Goal: Information Seeking & Learning: Find contact information

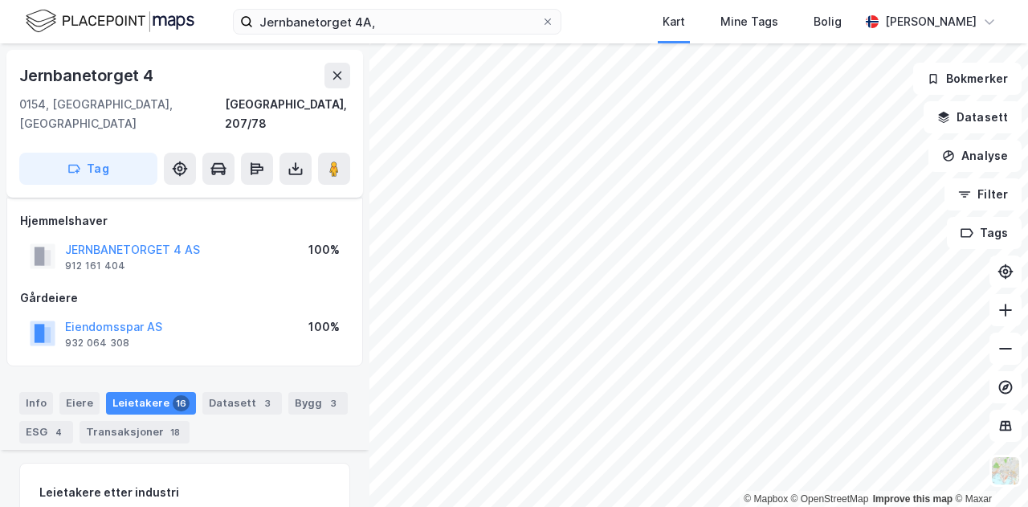
scroll to position [746, 0]
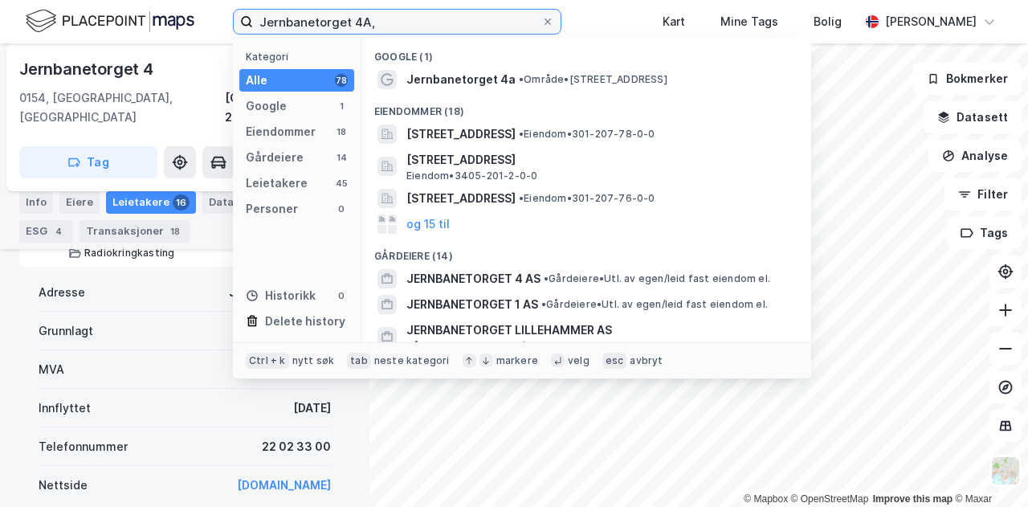
drag, startPoint x: 379, startPoint y: 22, endPoint x: 251, endPoint y: 22, distance: 127.7
click at [251, 22] on label "Jernbanetorget 4A," at bounding box center [397, 22] width 328 height 26
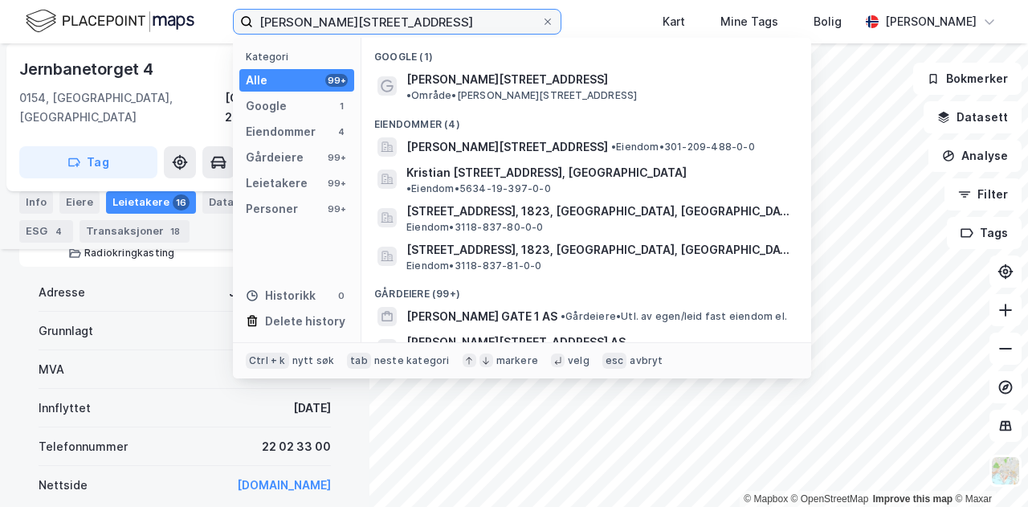
type input "[PERSON_NAME][STREET_ADDRESS]"
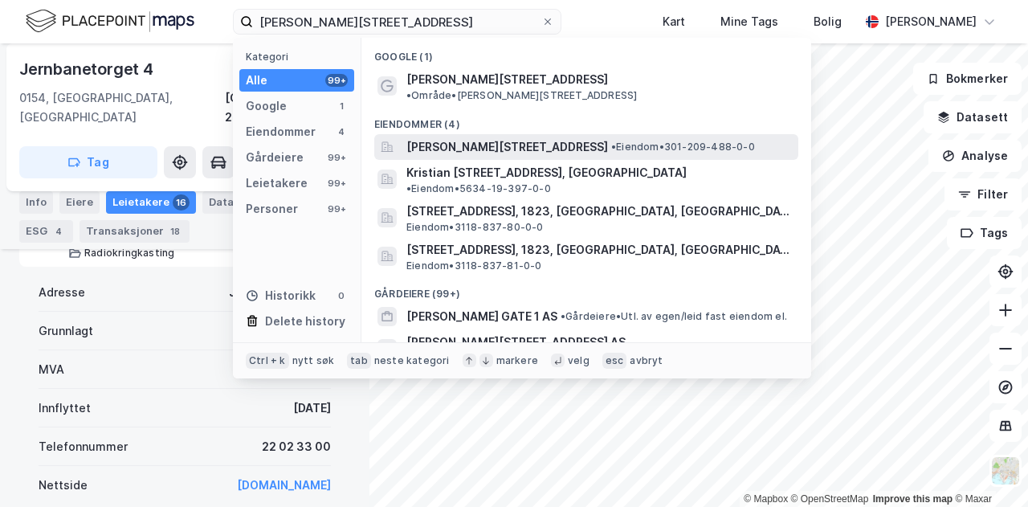
click at [516, 137] on span "[PERSON_NAME][STREET_ADDRESS]" at bounding box center [507, 146] width 202 height 19
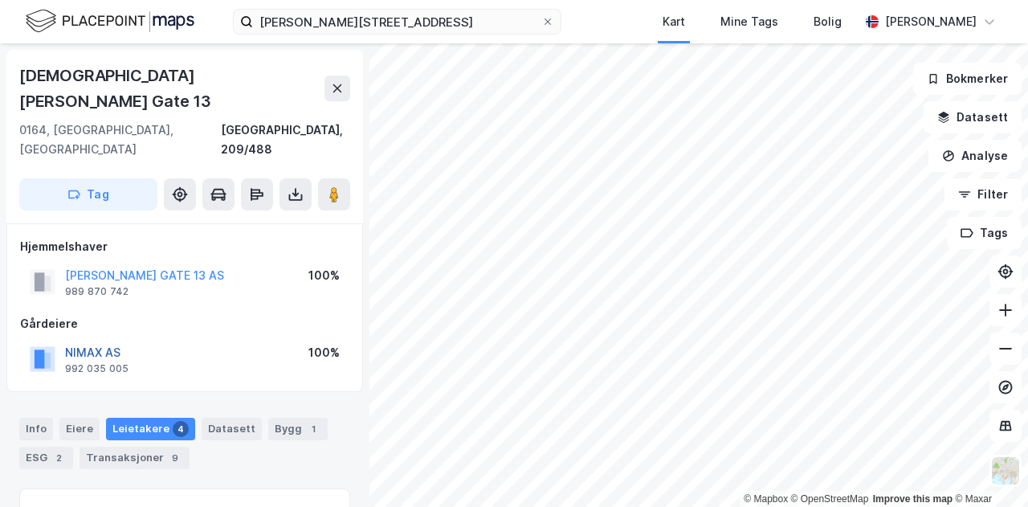
click at [0, 0] on button "NIMAX AS" at bounding box center [0, 0] width 0 height 0
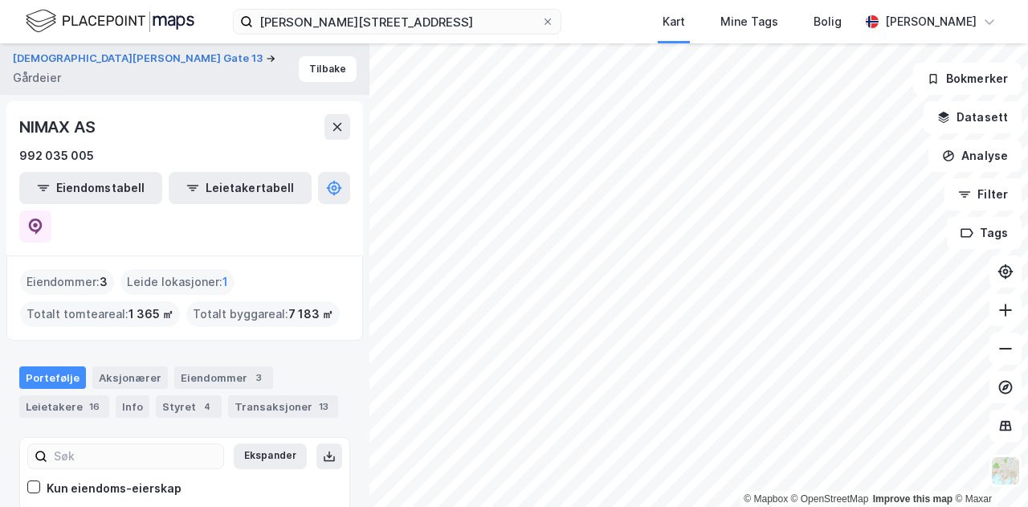
click at [271, 134] on div "NIMAX AS" at bounding box center [184, 127] width 331 height 26
click at [269, 136] on div "NIMAX AS" at bounding box center [184, 127] width 331 height 26
click at [100, 67] on button "[DEMOGRAPHIC_DATA][PERSON_NAME] Gate 13" at bounding box center [139, 59] width 253 height 16
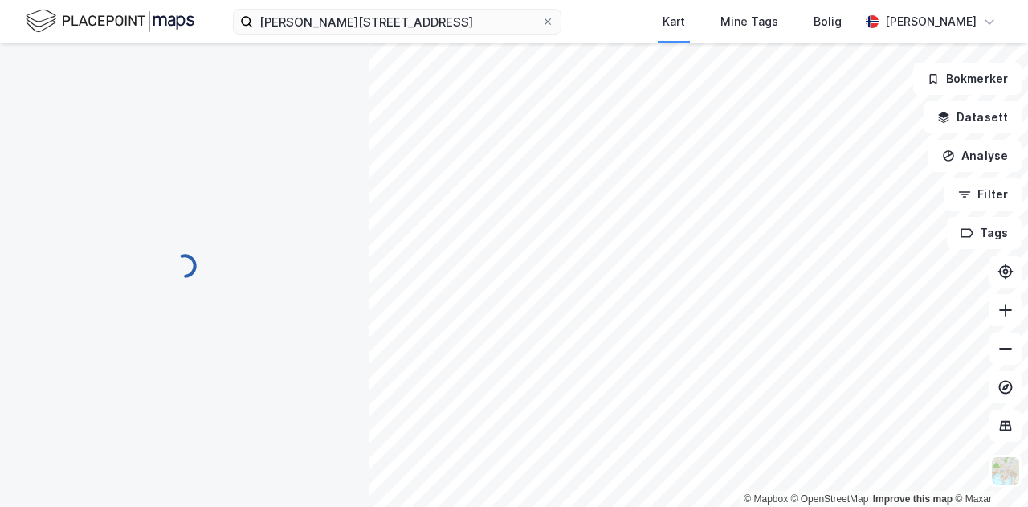
scroll to position [2, 0]
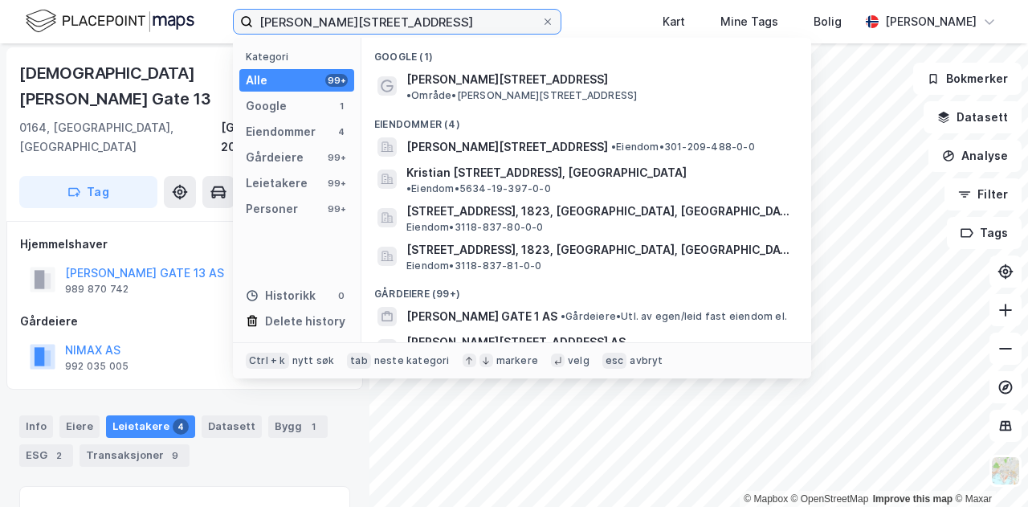
drag, startPoint x: 384, startPoint y: 18, endPoint x: 240, endPoint y: 21, distance: 143.8
click at [240, 21] on label "[PERSON_NAME][STREET_ADDRESS]" at bounding box center [397, 22] width 328 height 26
drag, startPoint x: 299, startPoint y: 18, endPoint x: 644, endPoint y: 10, distance: 345.4
click at [644, 10] on div "[PERSON_NAME][STREET_ADDRESS] Kategori Alle 99+ Google 1 Eiendommer 4 Gårdeiere…" at bounding box center [514, 21] width 1028 height 43
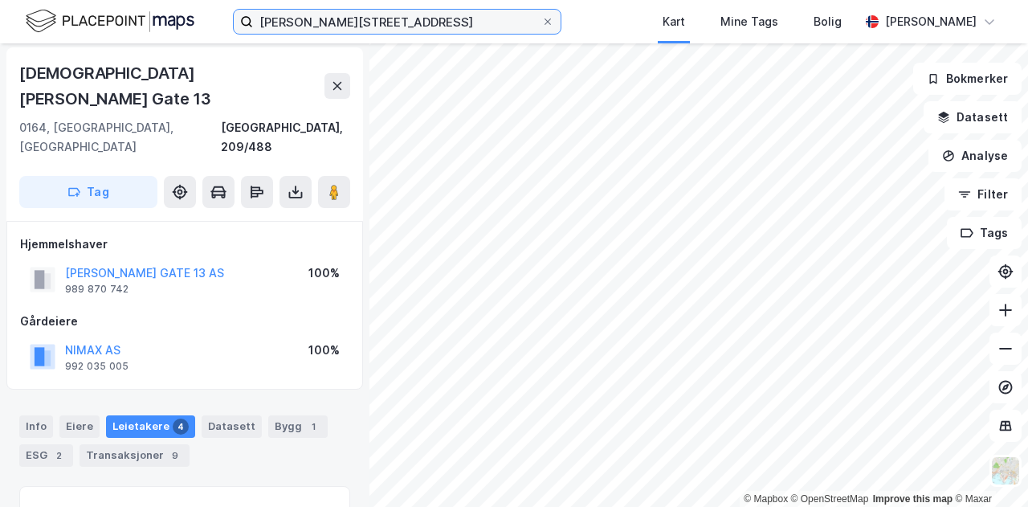
click at [455, 27] on input "[PERSON_NAME][STREET_ADDRESS]" at bounding box center [397, 22] width 288 height 24
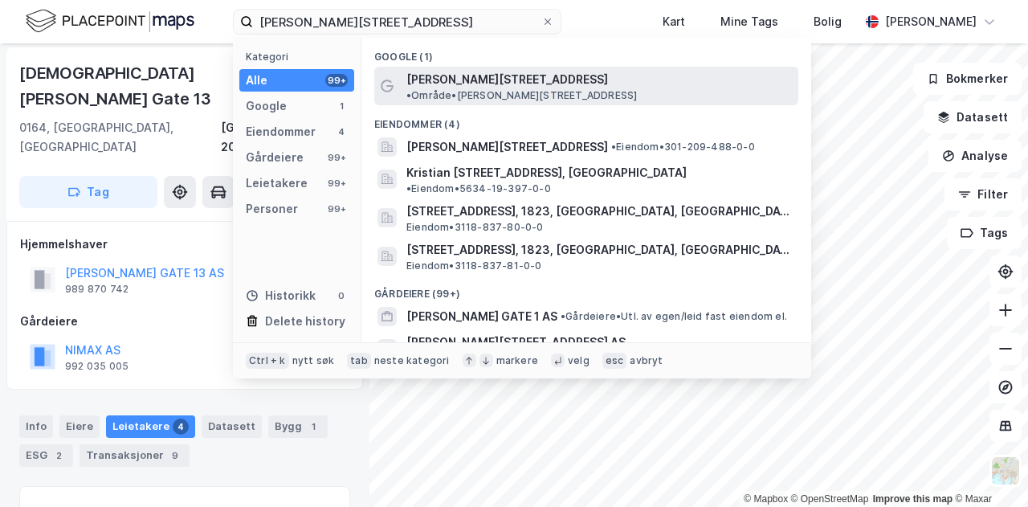
click at [465, 73] on span "[PERSON_NAME][STREET_ADDRESS]" at bounding box center [507, 79] width 202 height 19
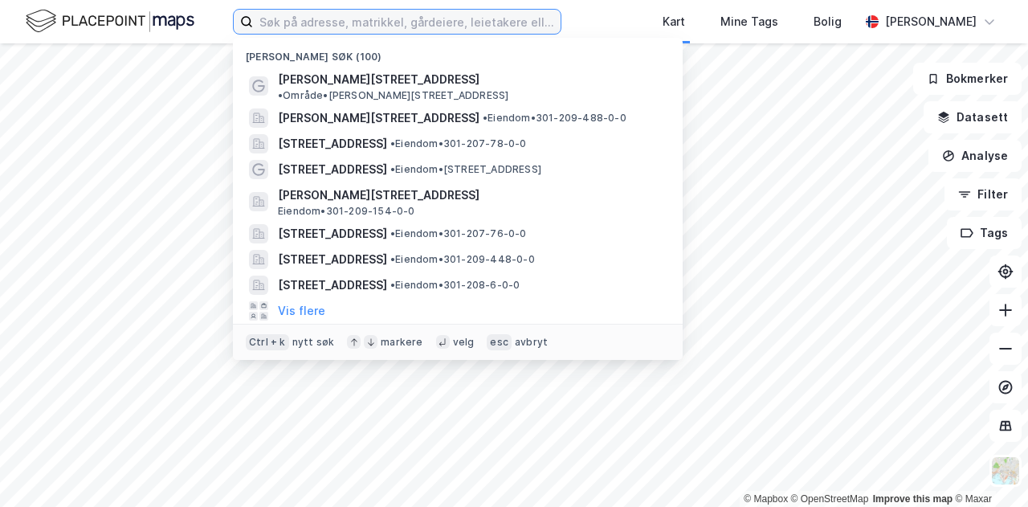
click at [336, 22] on input at bounding box center [407, 22] width 308 height 24
click at [328, 25] on input at bounding box center [407, 22] width 308 height 24
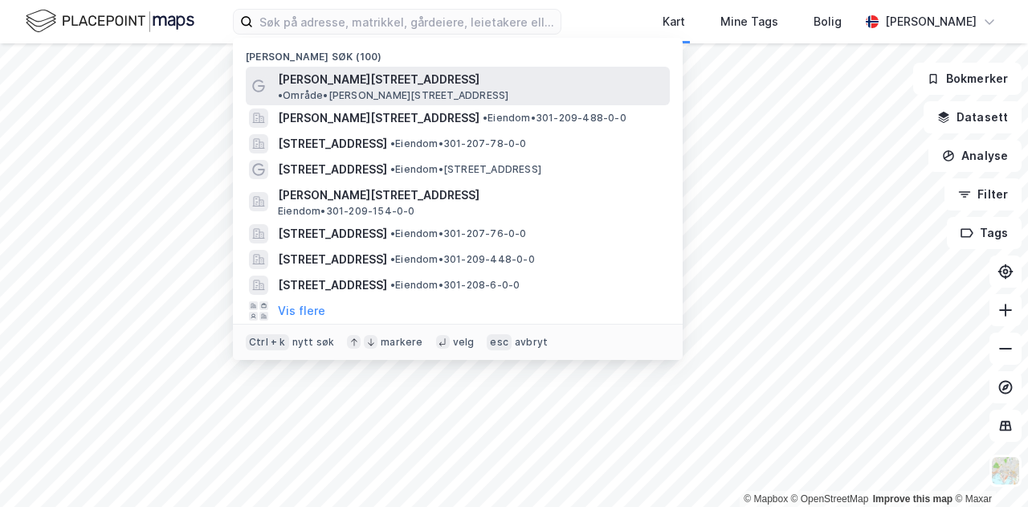
click at [341, 68] on div "Kristian IVs gate 13 • Område • Kristian IVs gate 13, 0164 Oslo" at bounding box center [458, 86] width 424 height 39
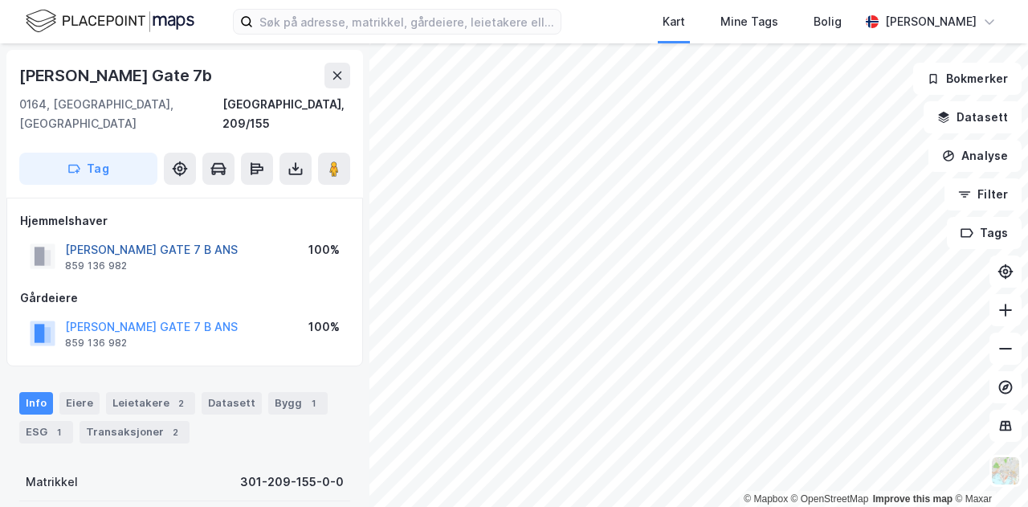
click at [0, 0] on button "KRISTIAN AUGUSTS GATE 7 B ANS" at bounding box center [0, 0] width 0 height 0
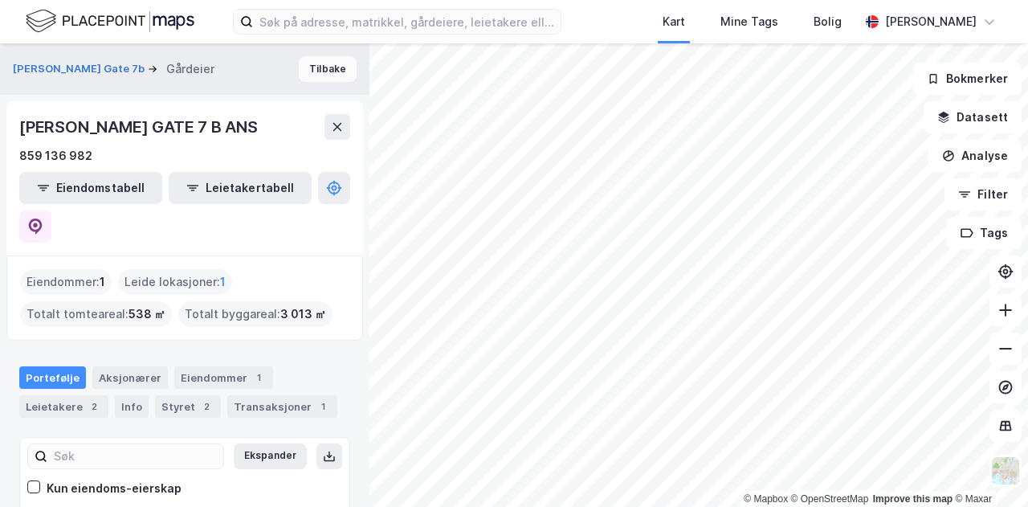
click at [308, 71] on button "Tilbake" at bounding box center [328, 69] width 58 height 26
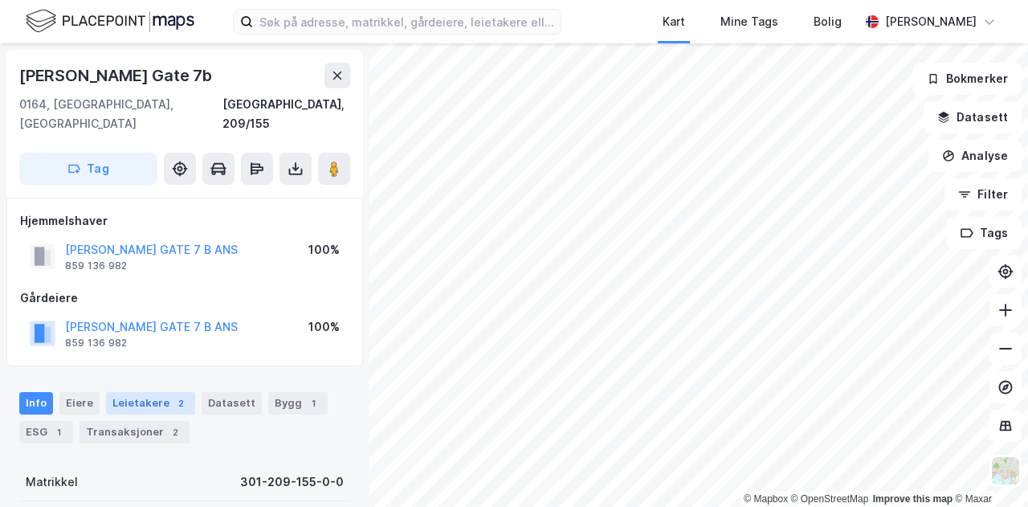
click at [137, 392] on div "Leietakere 2" at bounding box center [150, 403] width 89 height 22
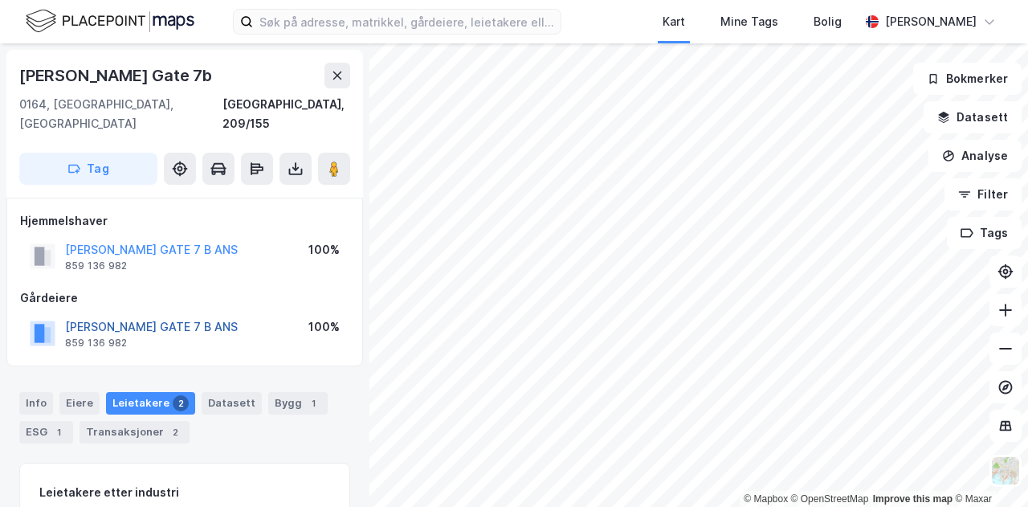
click at [0, 0] on button "KRISTIAN AUGUSTS GATE 7 B ANS" at bounding box center [0, 0] width 0 height 0
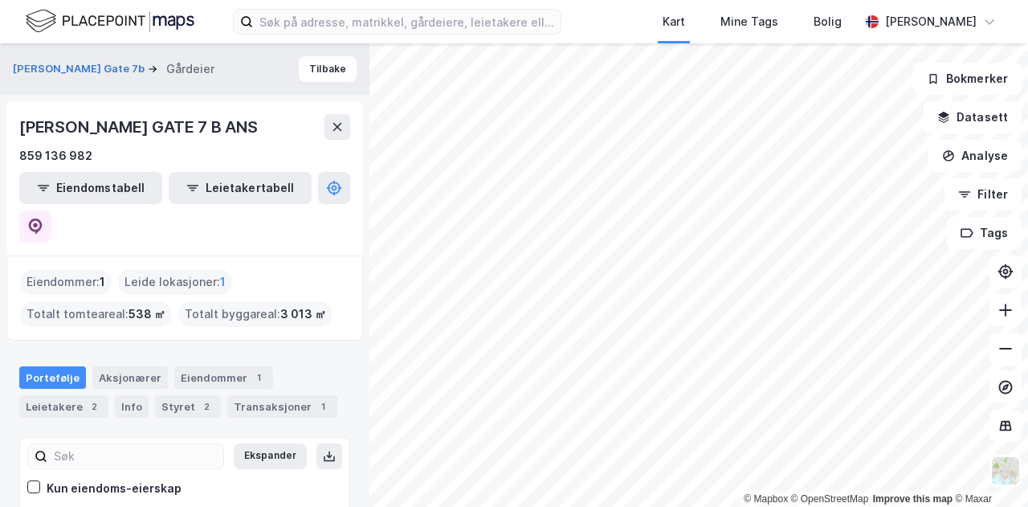
drag, startPoint x: 226, startPoint y: 476, endPoint x: 55, endPoint y: 486, distance: 170.5
copy link "Kristian Augusts Gate 7 B ANS"
click at [51, 210] on button at bounding box center [35, 226] width 32 height 32
